Goal: Task Accomplishment & Management: Complete application form

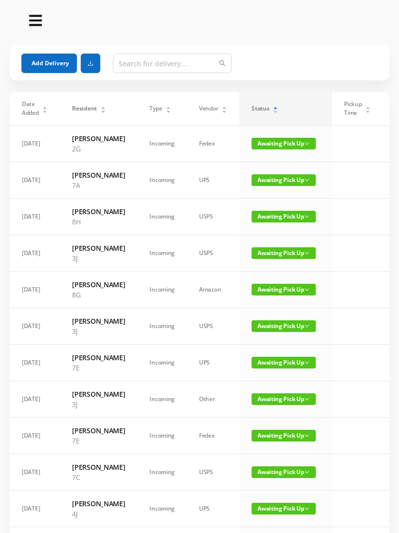
scroll to position [471, 0]
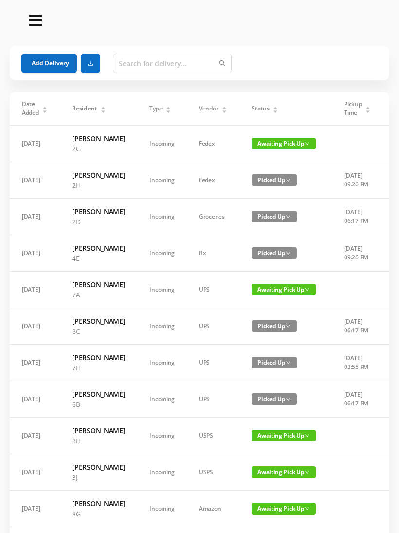
click at [41, 66] on button "Add Delivery" at bounding box center [48, 63] width 55 height 19
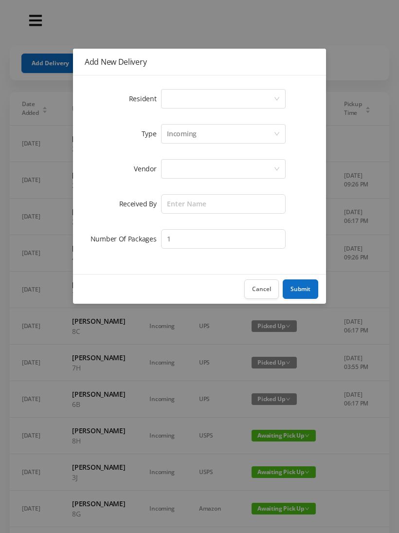
click at [250, 101] on div "Select a person" at bounding box center [220, 99] width 107 height 18
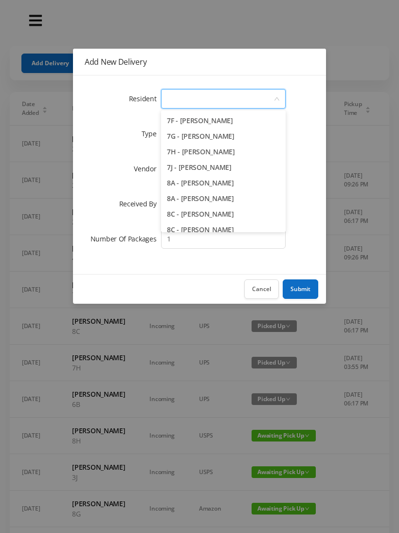
scroll to position [1233, 0]
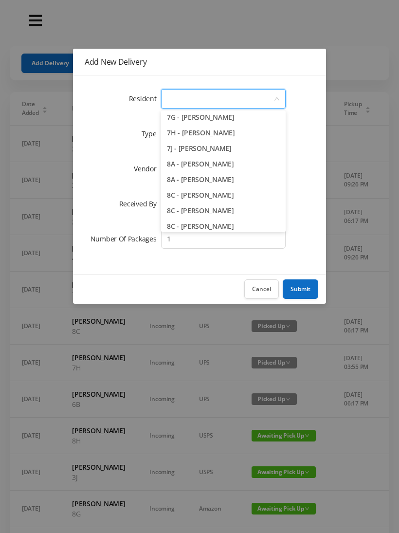
click at [193, 163] on li "8A - [PERSON_NAME]" at bounding box center [223, 164] width 125 height 16
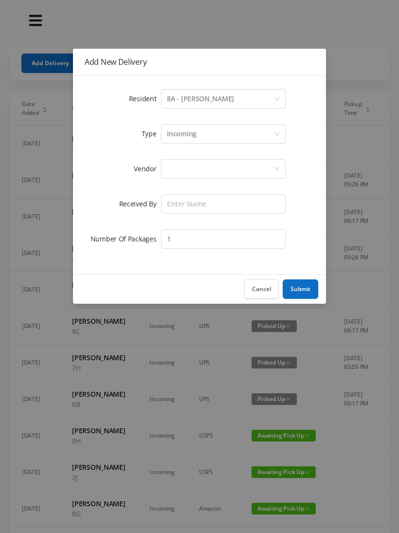
click at [176, 170] on div at bounding box center [220, 169] width 107 height 18
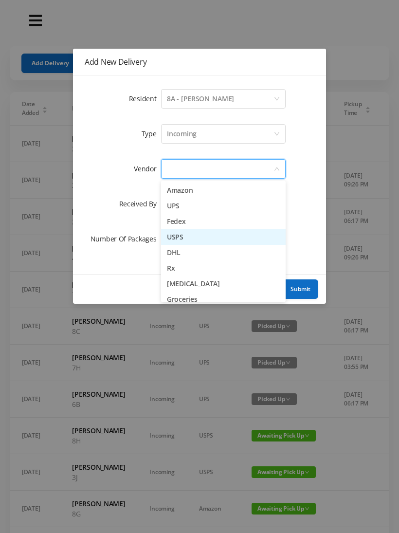
click at [171, 235] on li "USPS" at bounding box center [223, 237] width 125 height 16
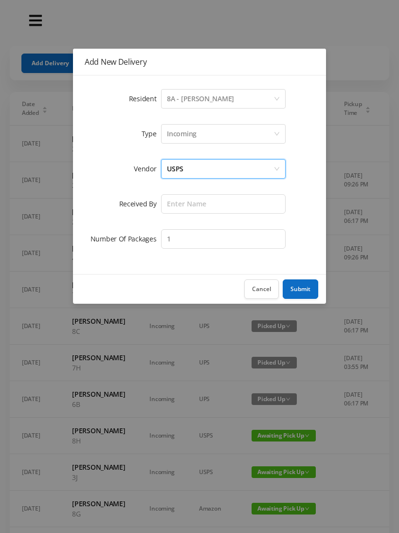
click at [178, 125] on div "Incoming" at bounding box center [182, 134] width 30 height 18
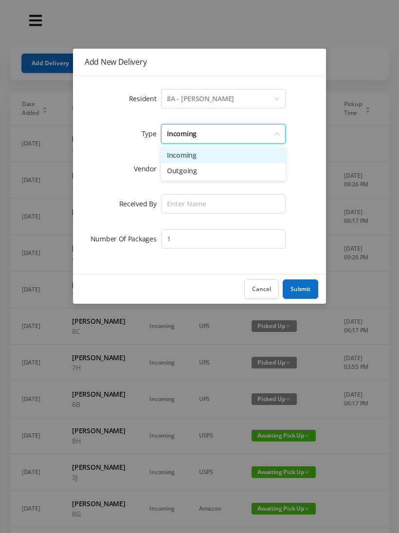
click at [171, 168] on li "Outgoing" at bounding box center [223, 171] width 125 height 16
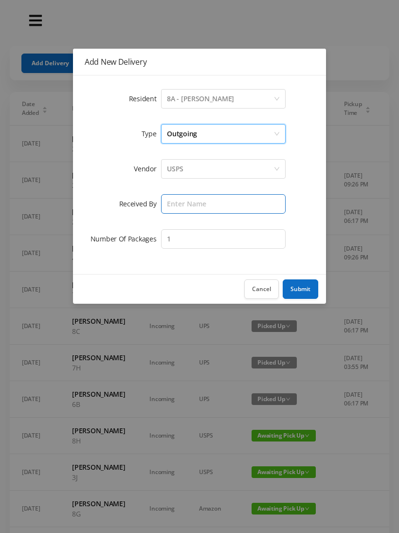
click at [168, 200] on input "text" at bounding box center [223, 203] width 125 height 19
type input "[PERSON_NAME]"
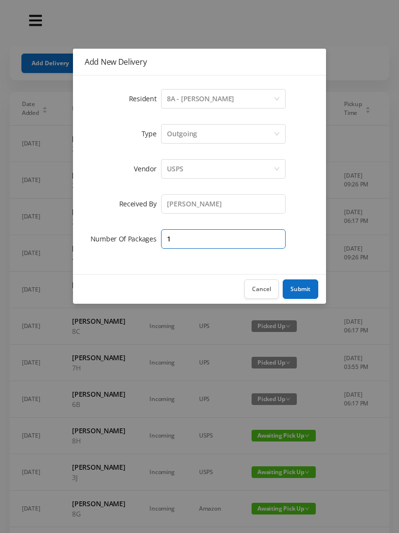
click at [179, 232] on input "1" at bounding box center [223, 238] width 125 height 19
click at [207, 241] on input "1" at bounding box center [223, 238] width 125 height 19
type input "2"
click at [305, 295] on button "Submit" at bounding box center [301, 288] width 36 height 19
